Goal: Task Accomplishment & Management: Use online tool/utility

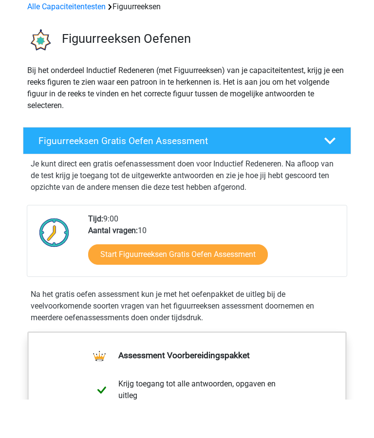
scroll to position [48, 0]
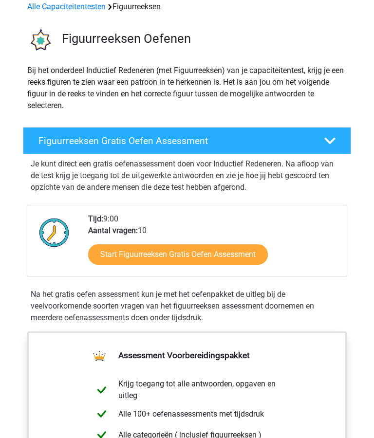
click at [191, 251] on link "Start Figuurreeksen Gratis Oefen Assessment" at bounding box center [177, 254] width 179 height 20
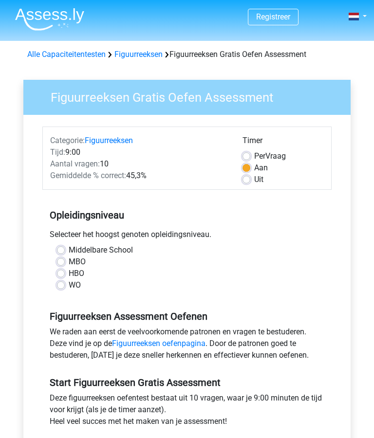
click at [69, 254] on label "Middelbare School" at bounding box center [101, 250] width 64 height 12
click at [61, 254] on input "Middelbare School" at bounding box center [61, 249] width 8 height 10
radio input "true"
click at [69, 261] on label "MBO" at bounding box center [77, 262] width 17 height 12
click at [63, 261] on input "MBO" at bounding box center [61, 261] width 8 height 10
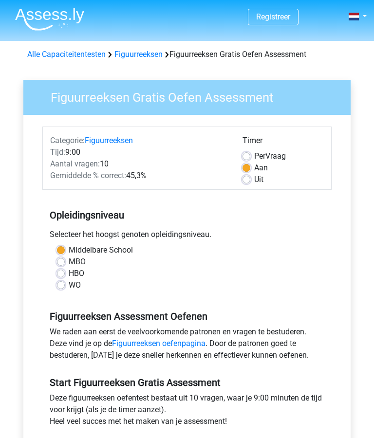
radio input "true"
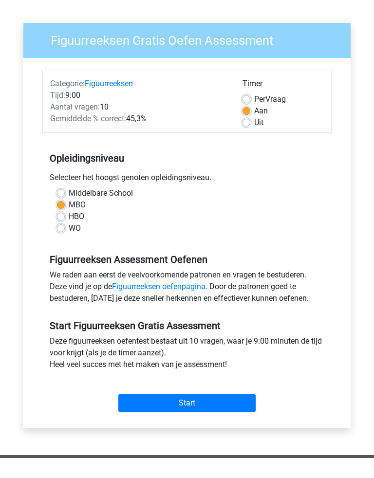
scroll to position [37, 0]
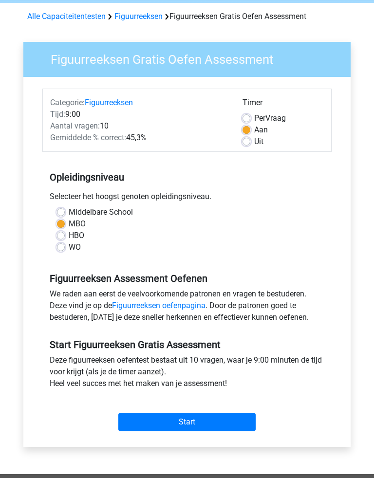
click at [197, 416] on input "Start" at bounding box center [186, 422] width 137 height 18
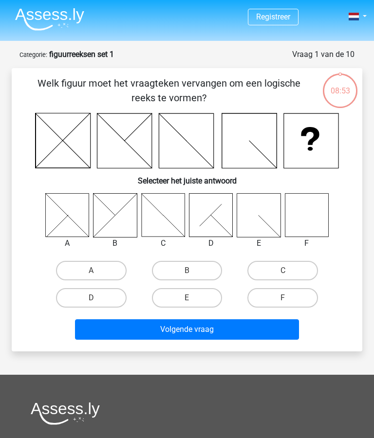
click at [310, 214] on icon at bounding box center [306, 215] width 43 height 43
click at [289, 296] on label "F" at bounding box center [282, 297] width 71 height 19
click at [289, 298] on input "F" at bounding box center [286, 301] width 6 height 6
radio input "true"
click at [267, 330] on button "Volgende vraag" at bounding box center [186, 329] width 223 height 20
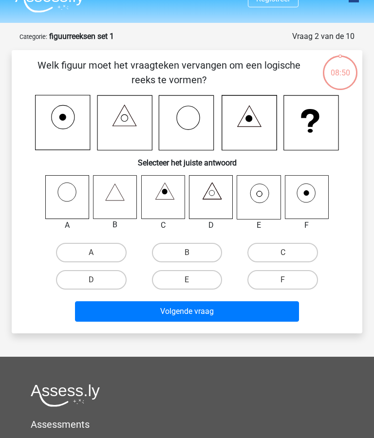
scroll to position [49, 0]
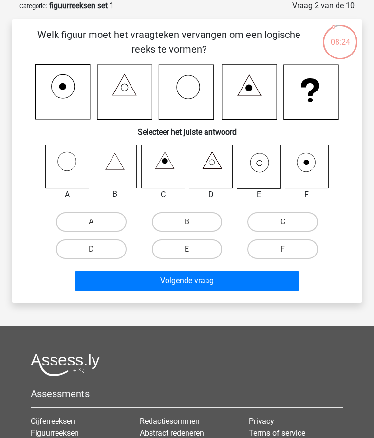
click at [265, 164] on icon at bounding box center [258, 166] width 43 height 43
click at [197, 242] on label "E" at bounding box center [187, 248] width 71 height 19
click at [193, 249] on input "E" at bounding box center [190, 252] width 6 height 6
radio input "true"
click at [232, 278] on button "Volgende vraag" at bounding box center [186, 280] width 223 height 20
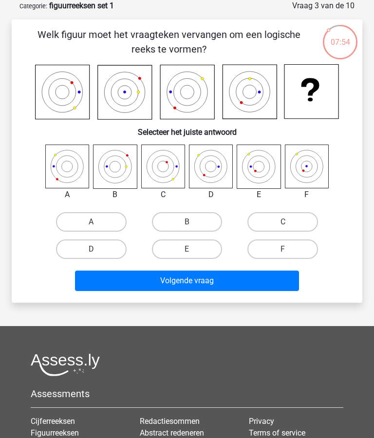
click at [275, 217] on label "C" at bounding box center [282, 221] width 71 height 19
click at [283, 222] on input "C" at bounding box center [286, 225] width 6 height 6
radio input "true"
click at [234, 276] on button "Volgende vraag" at bounding box center [186, 280] width 223 height 20
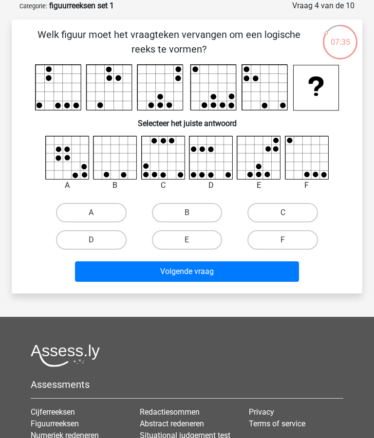
click at [189, 238] on label "E" at bounding box center [187, 239] width 71 height 19
click at [189, 240] on input "E" at bounding box center [190, 243] width 6 height 6
radio input "true"
click at [245, 263] on button "Volgende vraag" at bounding box center [186, 271] width 223 height 20
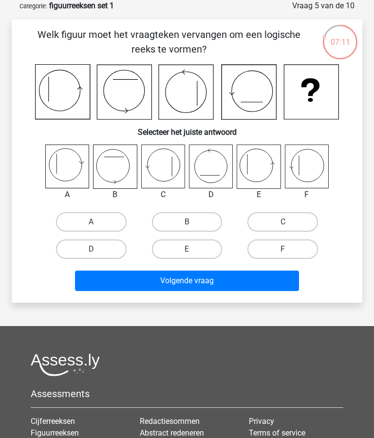
click at [293, 242] on label "F" at bounding box center [282, 248] width 71 height 19
click at [289, 249] on input "F" at bounding box center [286, 252] width 6 height 6
radio input "true"
click at [248, 273] on button "Volgende vraag" at bounding box center [186, 280] width 223 height 20
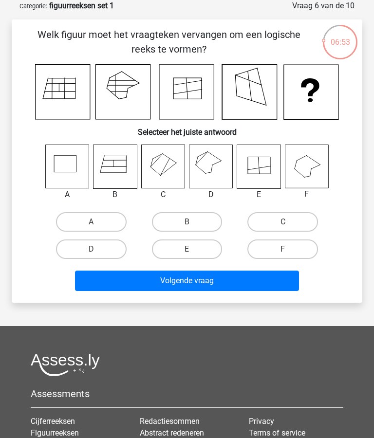
click at [197, 244] on label "E" at bounding box center [187, 248] width 71 height 19
click at [193, 249] on input "E" at bounding box center [190, 252] width 6 height 6
radio input "true"
click at [231, 275] on button "Volgende vraag" at bounding box center [186, 280] width 223 height 20
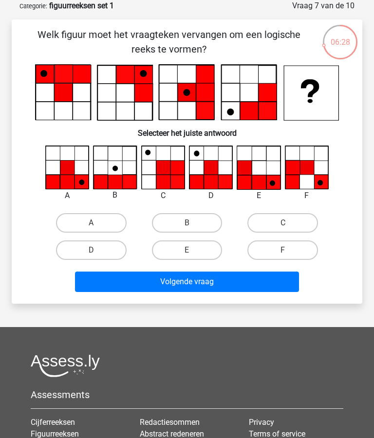
click at [192, 247] on label "E" at bounding box center [187, 249] width 71 height 19
click at [192, 250] on input "E" at bounding box center [190, 253] width 6 height 6
radio input "true"
click at [224, 277] on button "Volgende vraag" at bounding box center [186, 281] width 223 height 20
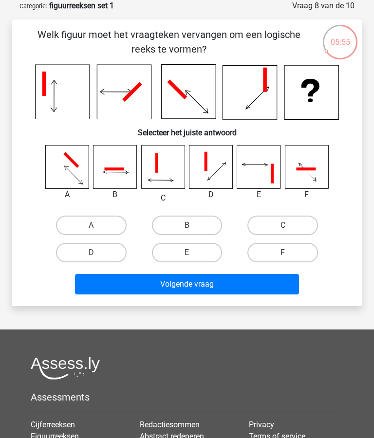
click at [285, 222] on label "C" at bounding box center [282, 224] width 71 height 19
click at [285, 225] on input "C" at bounding box center [286, 228] width 6 height 6
radio input "true"
click at [223, 281] on button "Volgende vraag" at bounding box center [186, 284] width 223 height 20
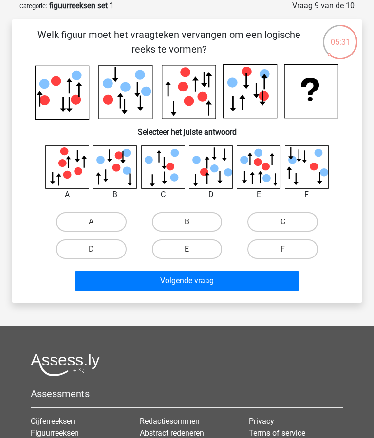
click at [190, 216] on label "B" at bounding box center [187, 221] width 71 height 19
click at [190, 222] on input "B" at bounding box center [190, 225] width 6 height 6
radio input "true"
click at [205, 276] on button "Volgende vraag" at bounding box center [186, 280] width 223 height 20
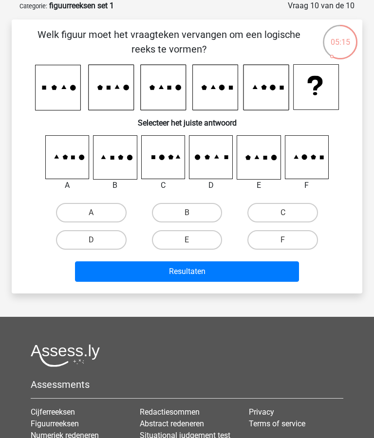
click at [285, 210] on label "C" at bounding box center [282, 212] width 71 height 19
click at [285, 213] on input "C" at bounding box center [286, 216] width 6 height 6
radio input "true"
click at [226, 270] on button "Resultaten" at bounding box center [186, 271] width 223 height 20
